Goal: Communication & Community: Answer question/provide support

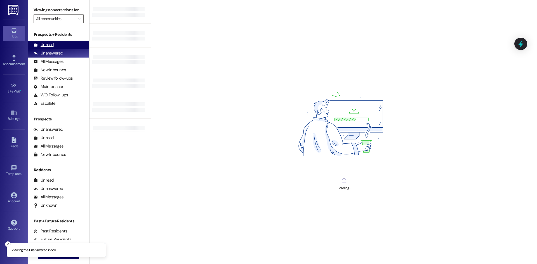
click at [67, 43] on div "Unread (0)" at bounding box center [58, 45] width 61 height 8
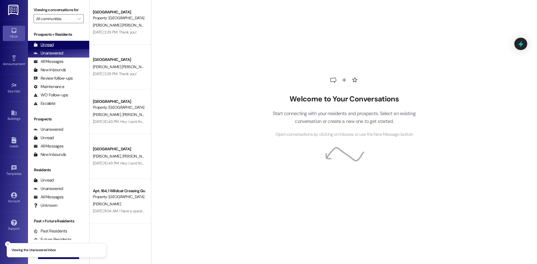
click at [64, 42] on div "Unread (0)" at bounding box center [58, 45] width 61 height 8
